Goal: Task Accomplishment & Management: Manage account settings

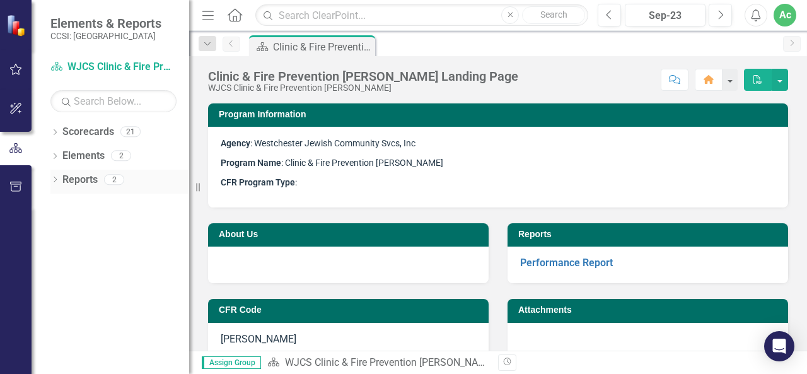
click at [53, 180] on icon "Dropdown" at bounding box center [54, 180] width 9 height 7
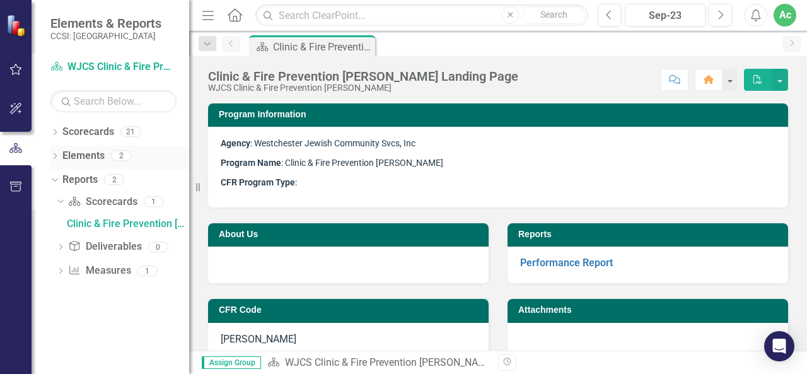
drag, startPoint x: 53, startPoint y: 179, endPoint x: 53, endPoint y: 164, distance: 14.5
click at [53, 178] on icon "Dropdown" at bounding box center [53, 179] width 7 height 9
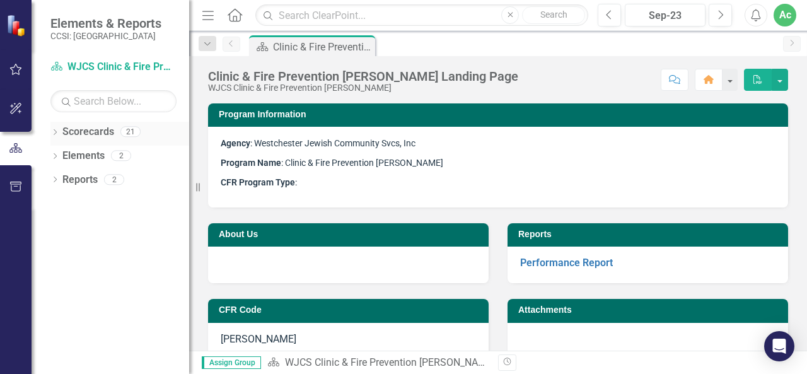
click at [54, 128] on div "Dropdown" at bounding box center [54, 133] width 9 height 11
click at [103, 248] on div "Dropdown Scorecards 21 Dropdown Westchester Jewish Community Svcs, Inc WJCS Chi…" at bounding box center [111, 248] width 158 height 252
click at [58, 153] on icon "Dropdown" at bounding box center [61, 155] width 9 height 8
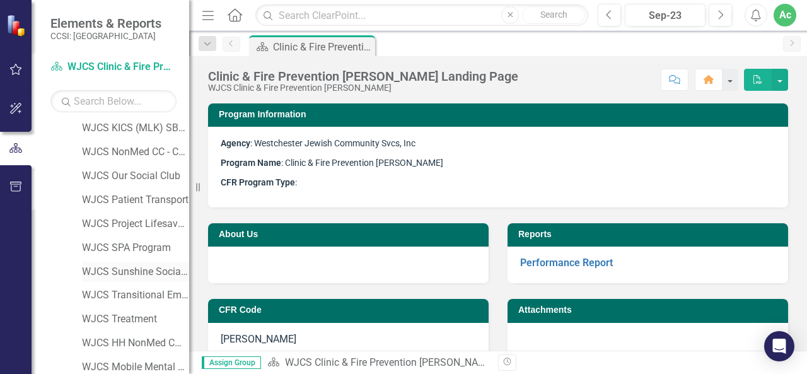
scroll to position [241, 0]
click at [110, 200] on link "WJCS Patient Transport" at bounding box center [135, 201] width 107 height 14
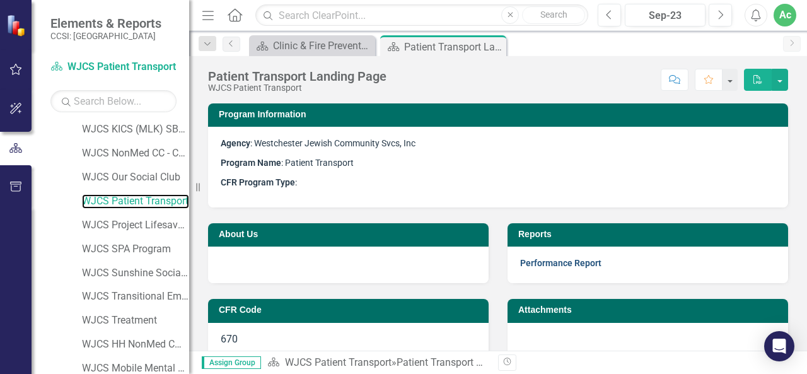
scroll to position [44, 0]
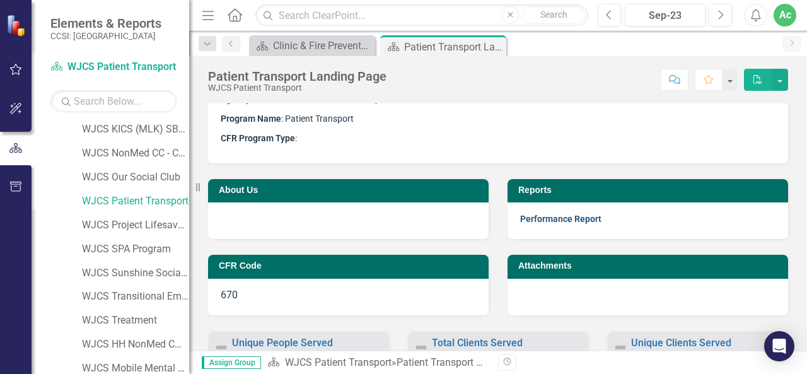
click at [531, 216] on link "Performance Report" at bounding box center [560, 219] width 81 height 10
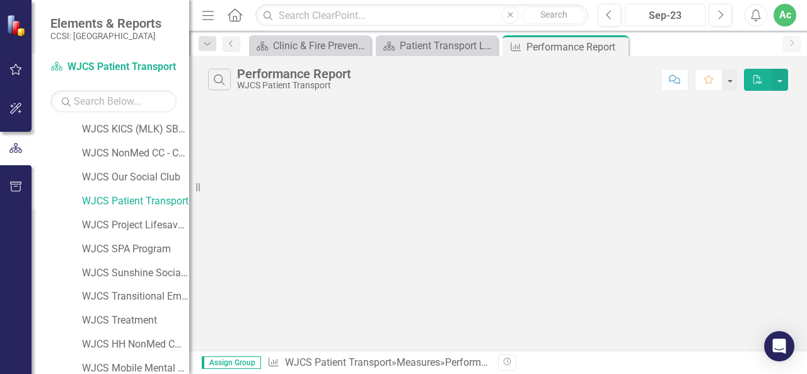
click at [638, 17] on div "Sep-23" at bounding box center [665, 15] width 72 height 15
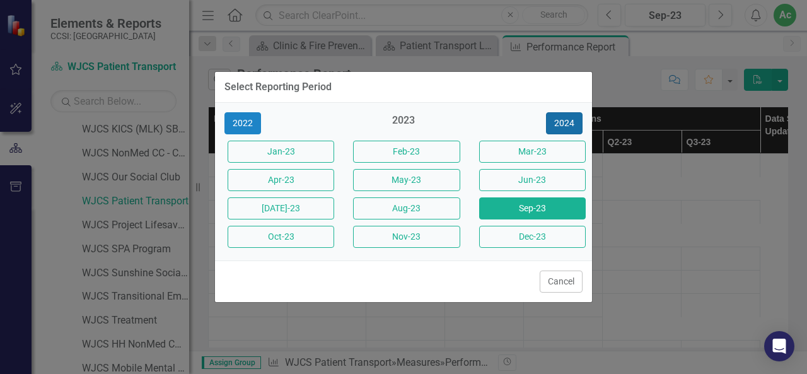
click at [565, 119] on button "2024" at bounding box center [564, 123] width 37 height 22
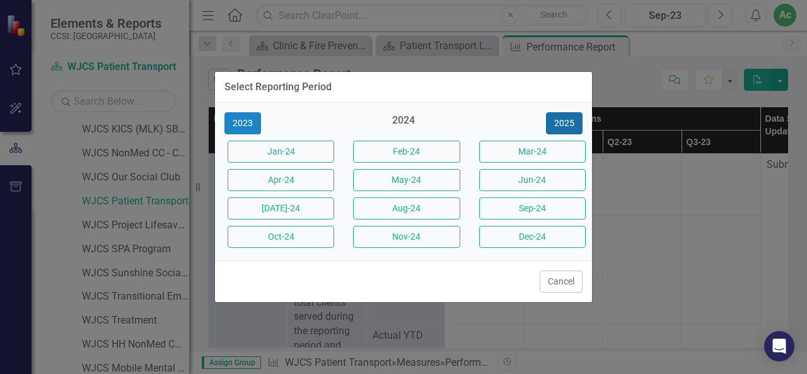
click at [565, 119] on button "2025" at bounding box center [564, 123] width 37 height 22
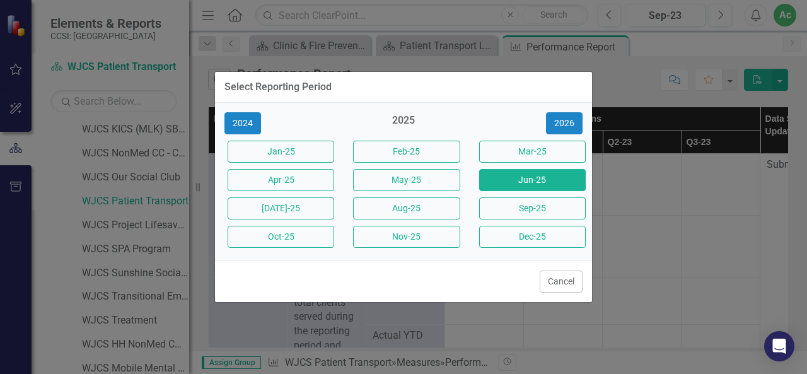
click at [516, 182] on button "Jun-25" at bounding box center [532, 180] width 107 height 22
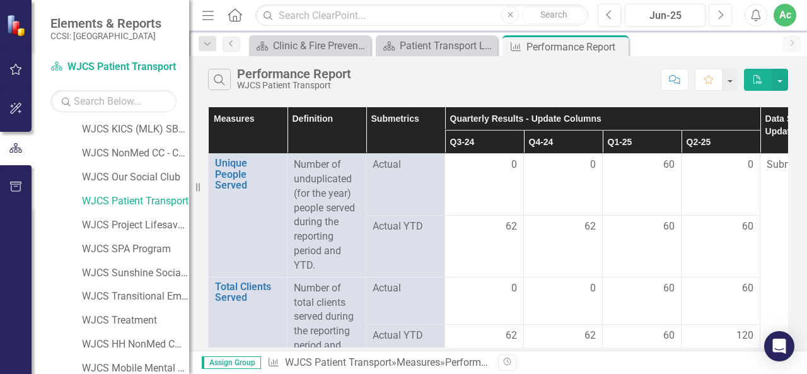
click at [719, 13] on icon "Next" at bounding box center [720, 14] width 7 height 11
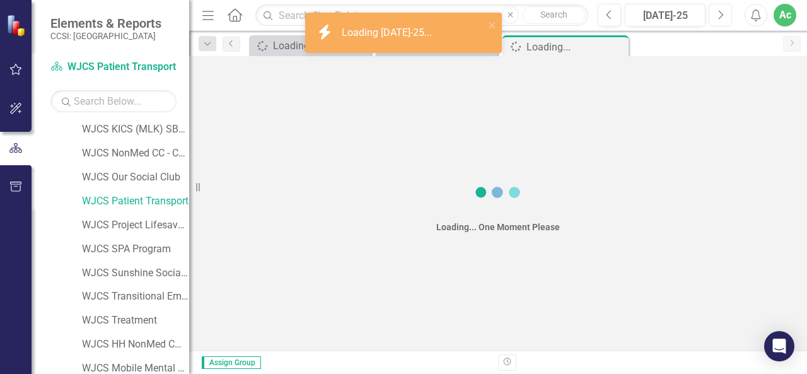
click at [719, 13] on icon "Next" at bounding box center [720, 14] width 7 height 11
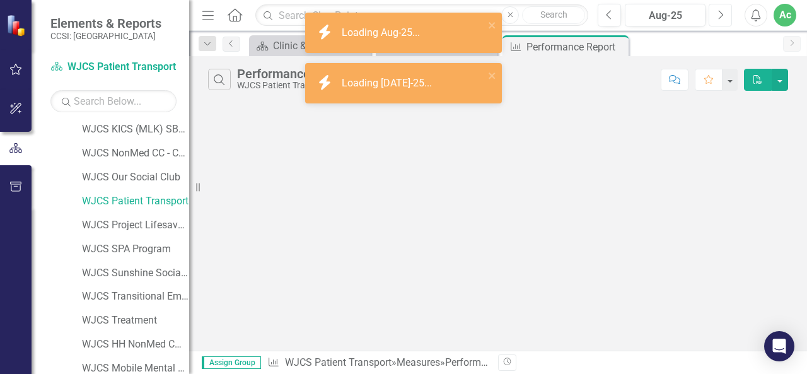
click at [719, 13] on icon "Next" at bounding box center [720, 14] width 7 height 11
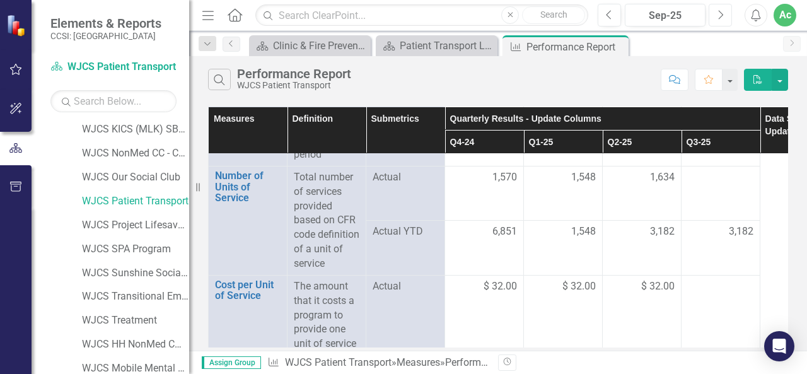
scroll to position [394, 55]
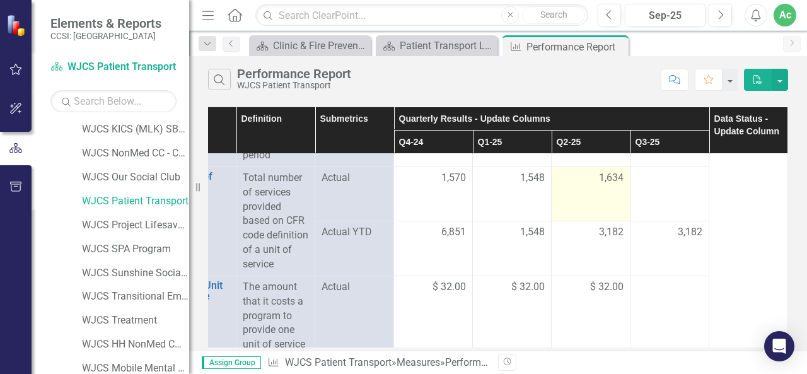
click at [613, 178] on span "1,634" at bounding box center [611, 178] width 25 height 14
click at [620, 174] on td "1,634" at bounding box center [590, 193] width 79 height 54
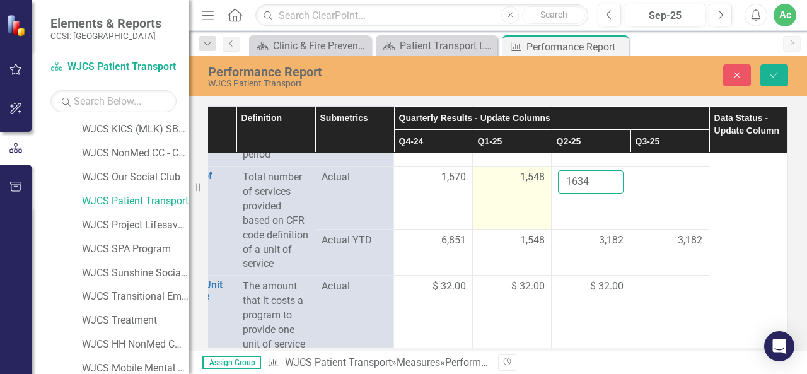
drag, startPoint x: 590, startPoint y: 178, endPoint x: 521, endPoint y: 179, distance: 68.7
click at [521, 179] on tr "Number of Units of Service Link Open Element Total number of services provided …" at bounding box center [473, 197] width 630 height 62
type input "2451"
click at [526, 175] on span "1,548" at bounding box center [532, 177] width 25 height 14
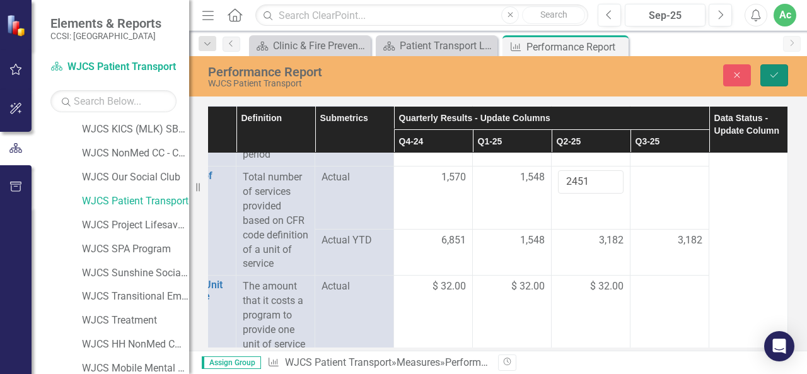
click at [769, 72] on icon "Save" at bounding box center [773, 75] width 11 height 9
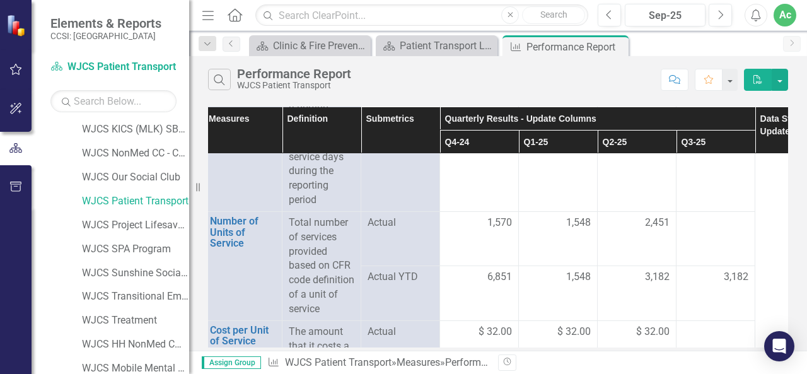
scroll to position [346, 5]
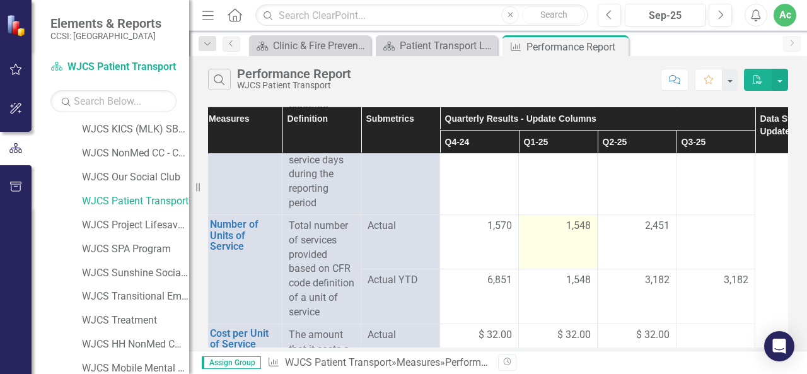
click at [546, 243] on td "1,548" at bounding box center [558, 241] width 79 height 54
click at [584, 214] on td "1,548" at bounding box center [558, 241] width 79 height 54
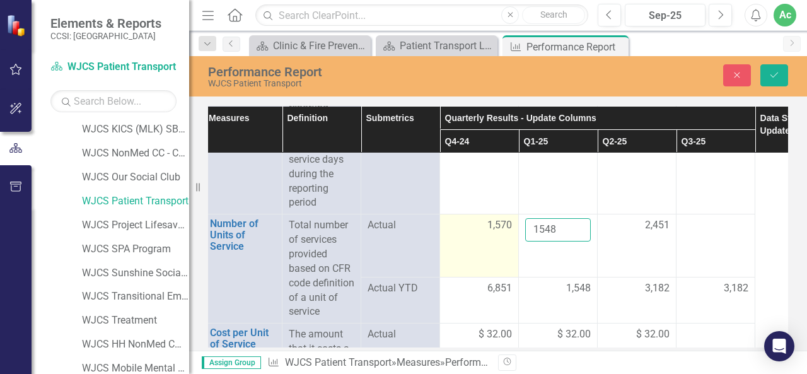
drag, startPoint x: 563, startPoint y: 228, endPoint x: 492, endPoint y: 222, distance: 71.4
click at [492, 222] on tr "Number of Units of Service Link Open Element Total number of services provided …" at bounding box center [519, 245] width 630 height 62
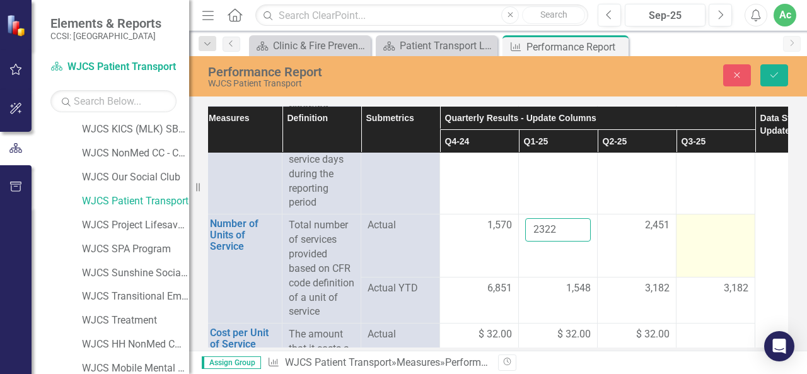
type input "2322"
click at [697, 244] on td at bounding box center [715, 245] width 79 height 62
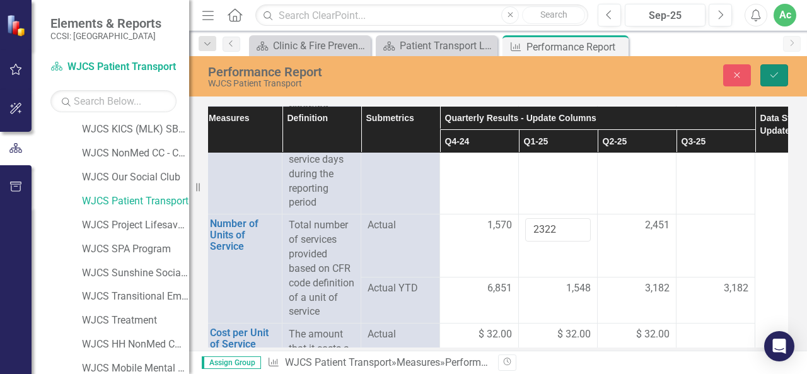
click at [778, 80] on button "Save" at bounding box center [774, 75] width 28 height 22
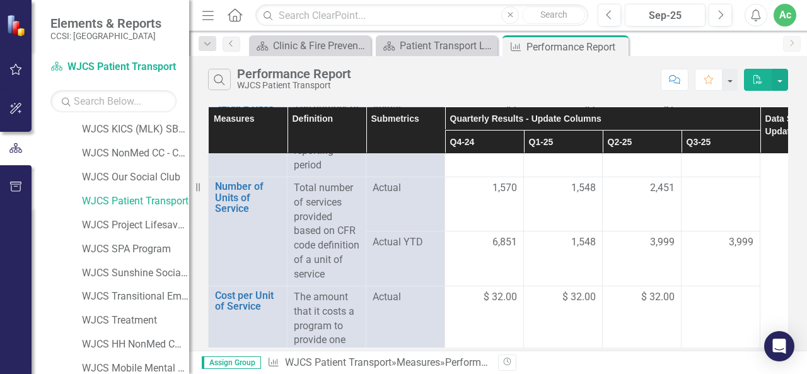
scroll to position [350, 0]
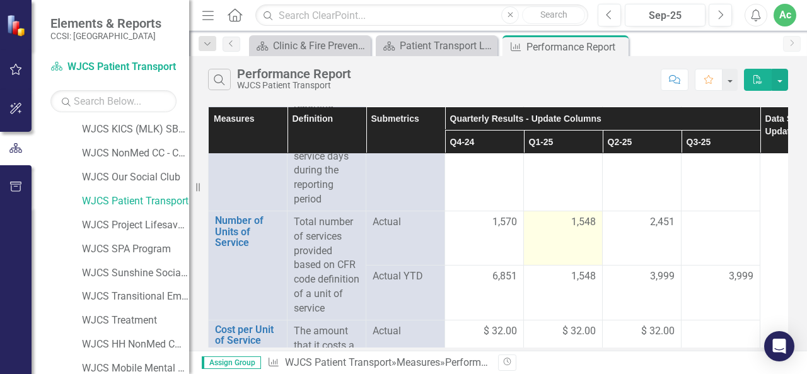
click at [588, 217] on span "1,548" at bounding box center [583, 222] width 25 height 14
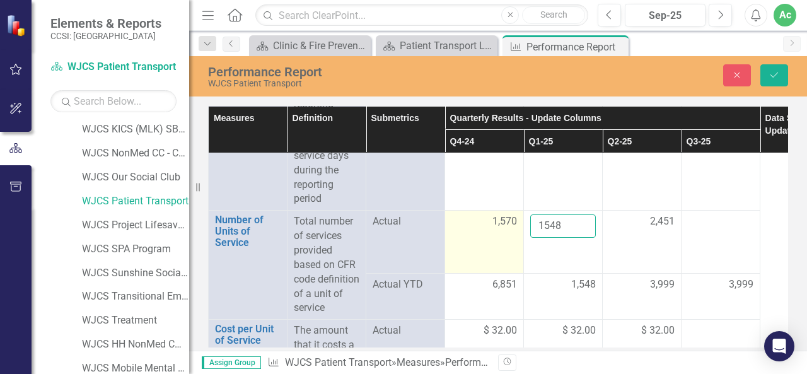
drag, startPoint x: 571, startPoint y: 224, endPoint x: 512, endPoint y: 221, distance: 59.3
click at [512, 221] on tr "Number of Units of Service Link Open Element Total number of services provided …" at bounding box center [524, 242] width 630 height 62
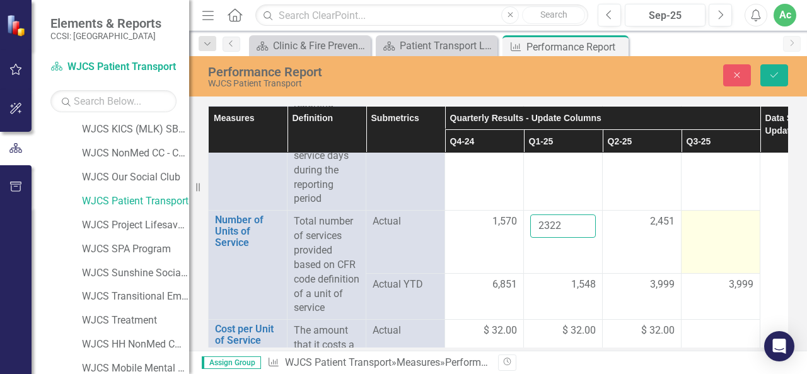
type input "2322"
click at [709, 223] on div at bounding box center [721, 221] width 66 height 15
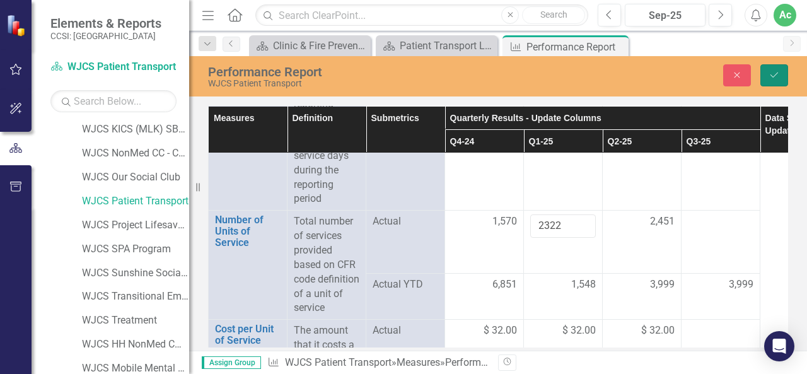
click at [769, 71] on icon "Save" at bounding box center [773, 75] width 11 height 9
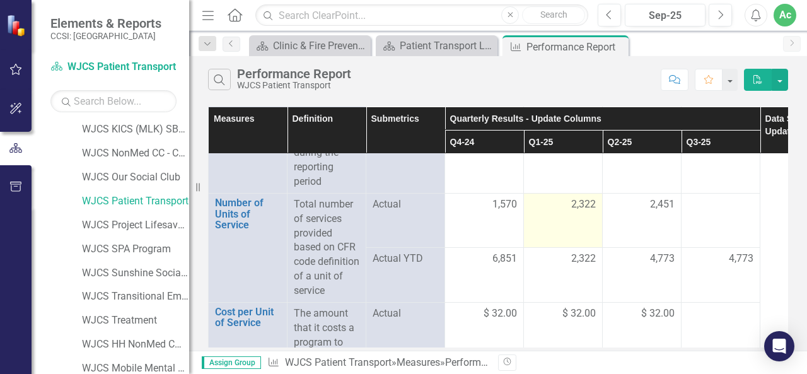
scroll to position [367, 60]
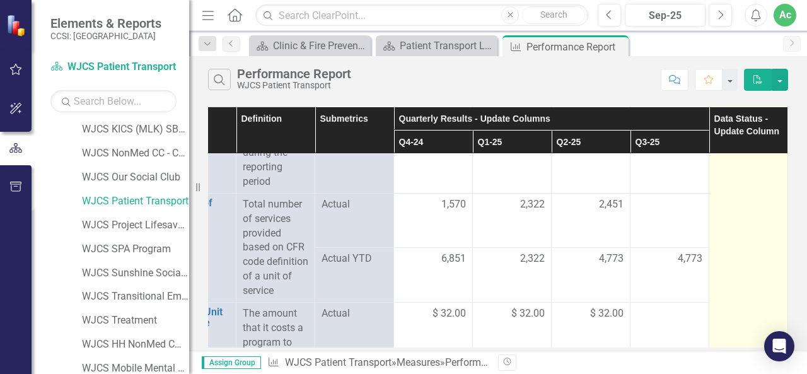
click at [740, 182] on td at bounding box center [748, 84] width 79 height 596
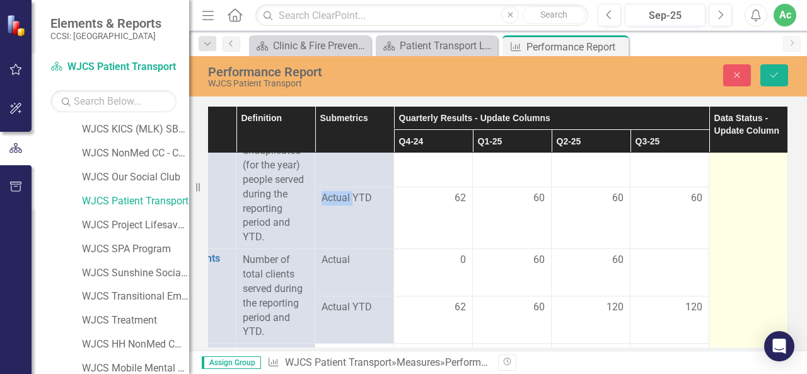
scroll to position [0, 60]
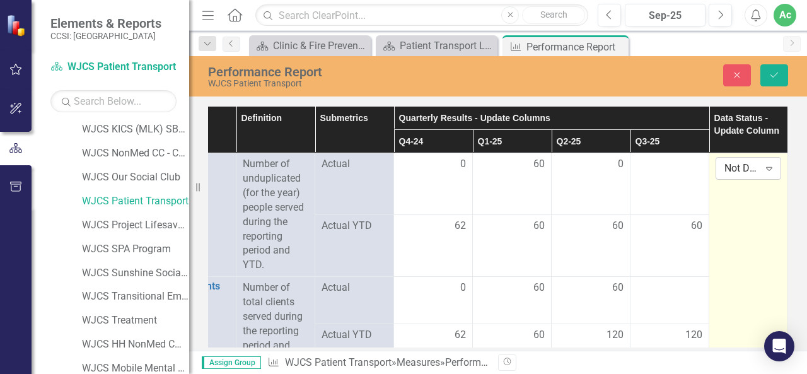
click at [727, 163] on div "Not Defined" at bounding box center [741, 168] width 35 height 14
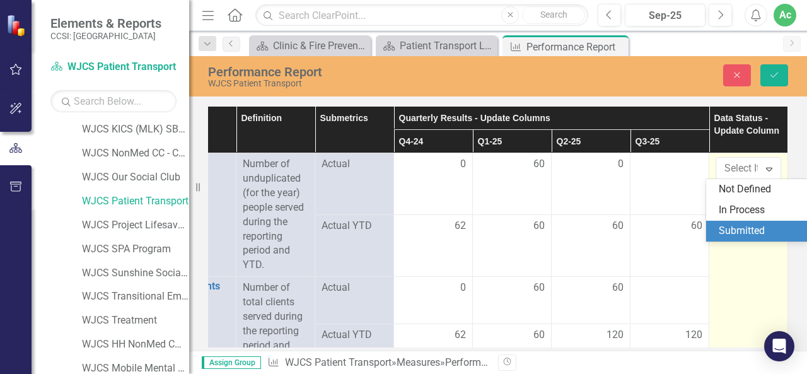
click at [733, 226] on div "Submitted" at bounding box center [759, 231] width 81 height 14
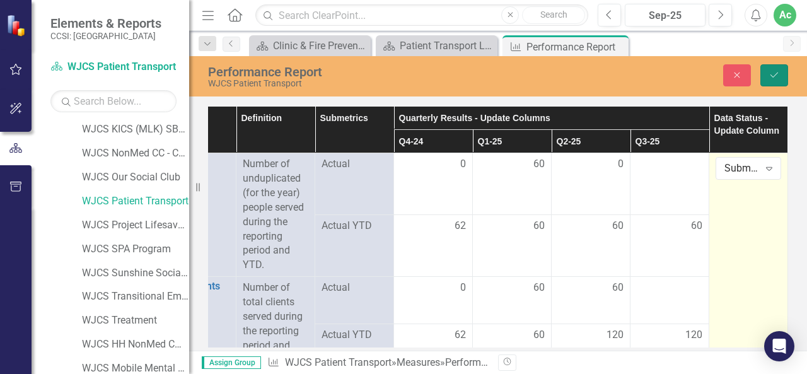
click at [775, 80] on button "Save" at bounding box center [774, 75] width 28 height 22
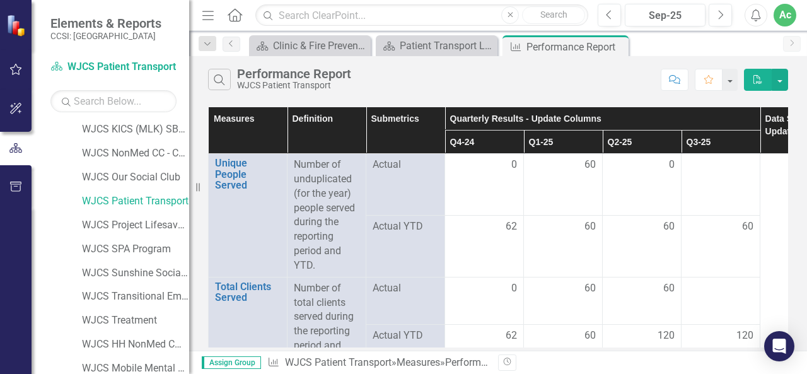
scroll to position [0, 1]
click at [107, 271] on link "WJCS Sunshine Social Club" at bounding box center [135, 273] width 107 height 14
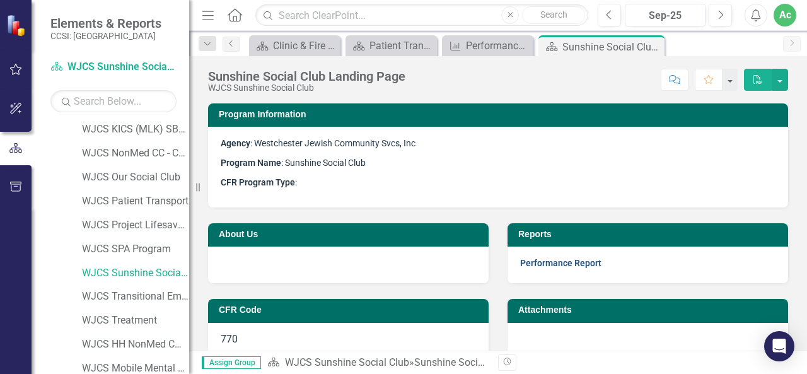
click at [543, 265] on link "Performance Report" at bounding box center [560, 263] width 81 height 10
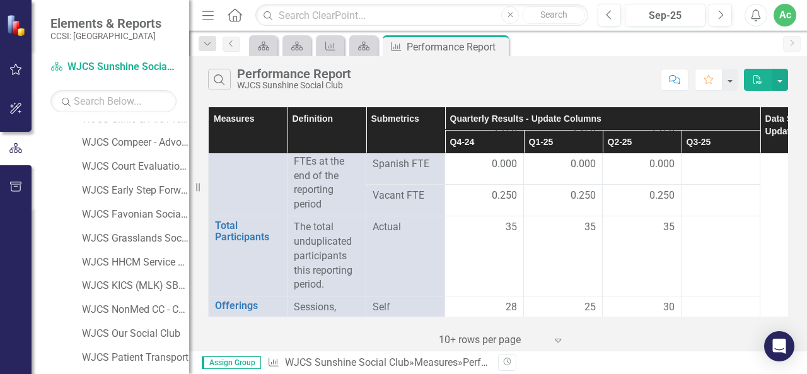
scroll to position [84, 0]
click at [120, 216] on link "WJCS Favonian Social Club" at bounding box center [135, 215] width 107 height 14
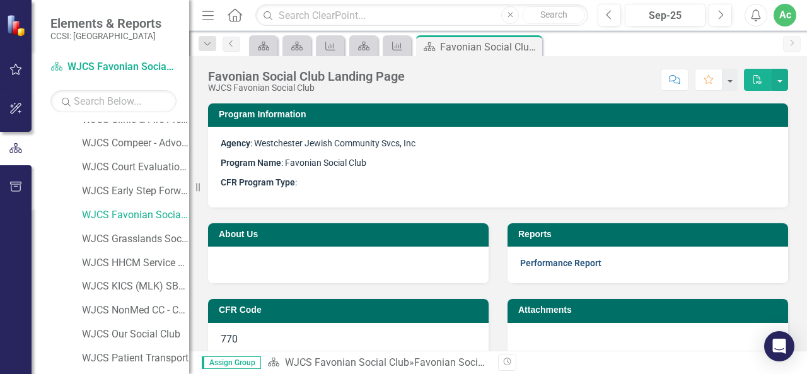
click at [535, 265] on link "Performance Report" at bounding box center [560, 263] width 81 height 10
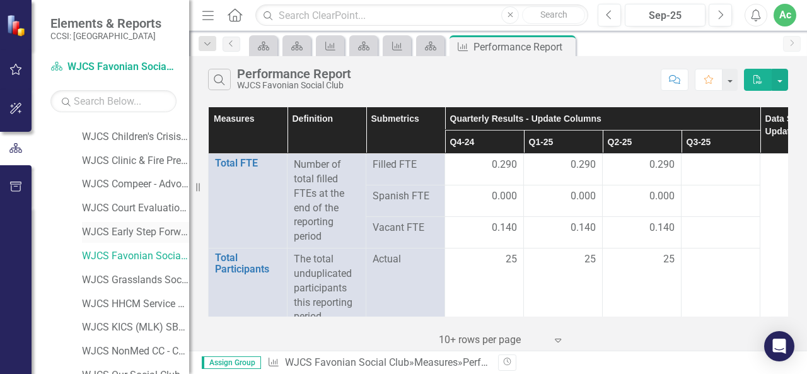
scroll to position [43, 0]
click at [126, 272] on link "WJCS Grasslands Social Club" at bounding box center [135, 279] width 107 height 14
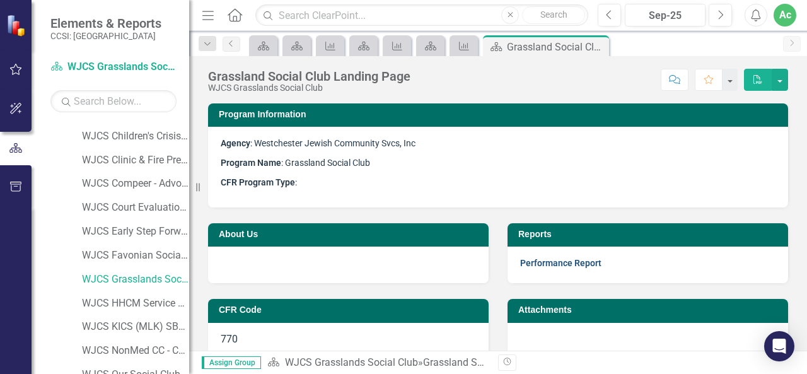
click at [531, 264] on link "Performance Report" at bounding box center [560, 263] width 81 height 10
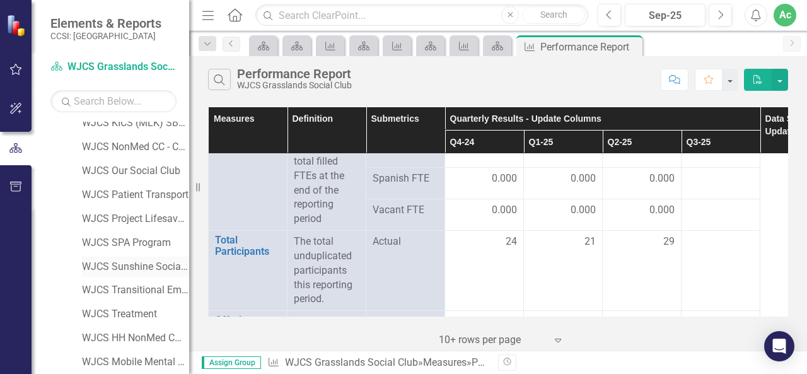
scroll to position [241, 0]
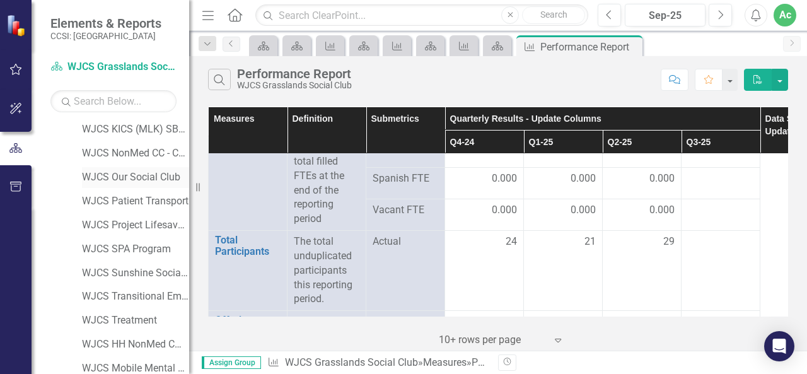
click at [107, 171] on link "WJCS Our Social Club" at bounding box center [135, 177] width 107 height 14
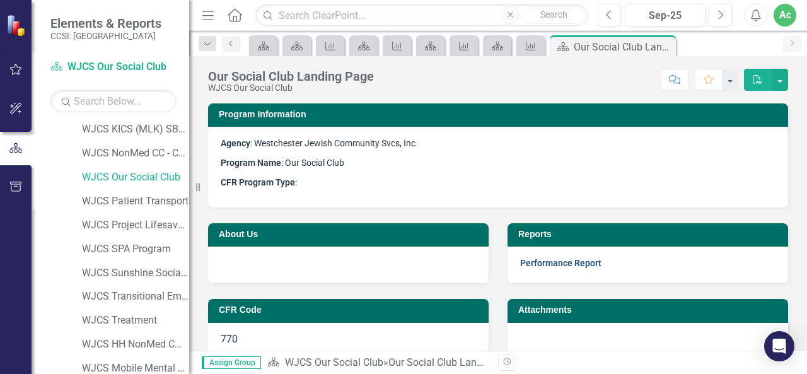
click at [547, 264] on link "Performance Report" at bounding box center [560, 263] width 81 height 10
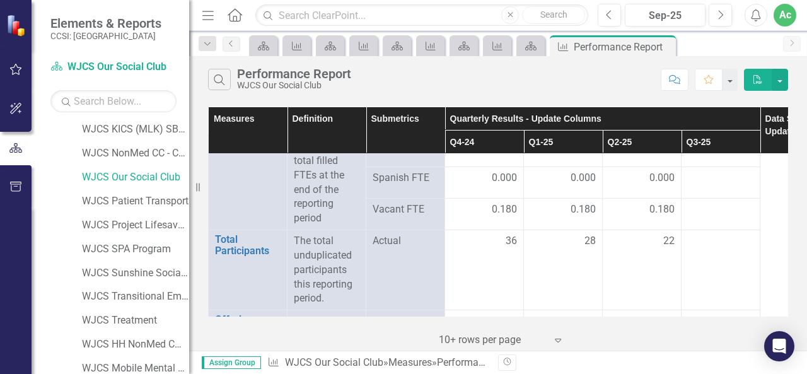
scroll to position [18, 0]
